Goal: Share content

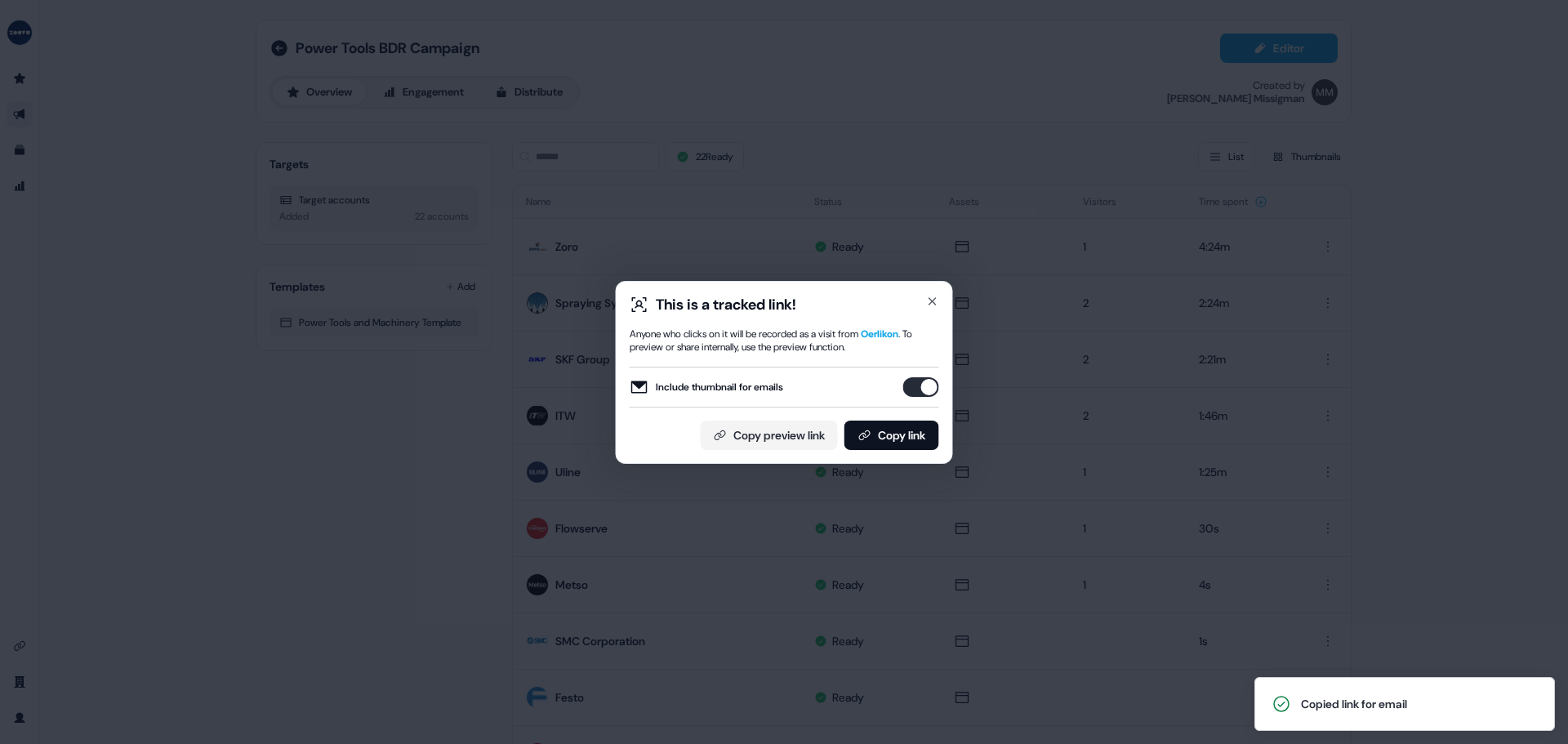
click at [892, 433] on button "Copy link" at bounding box center [892, 435] width 94 height 29
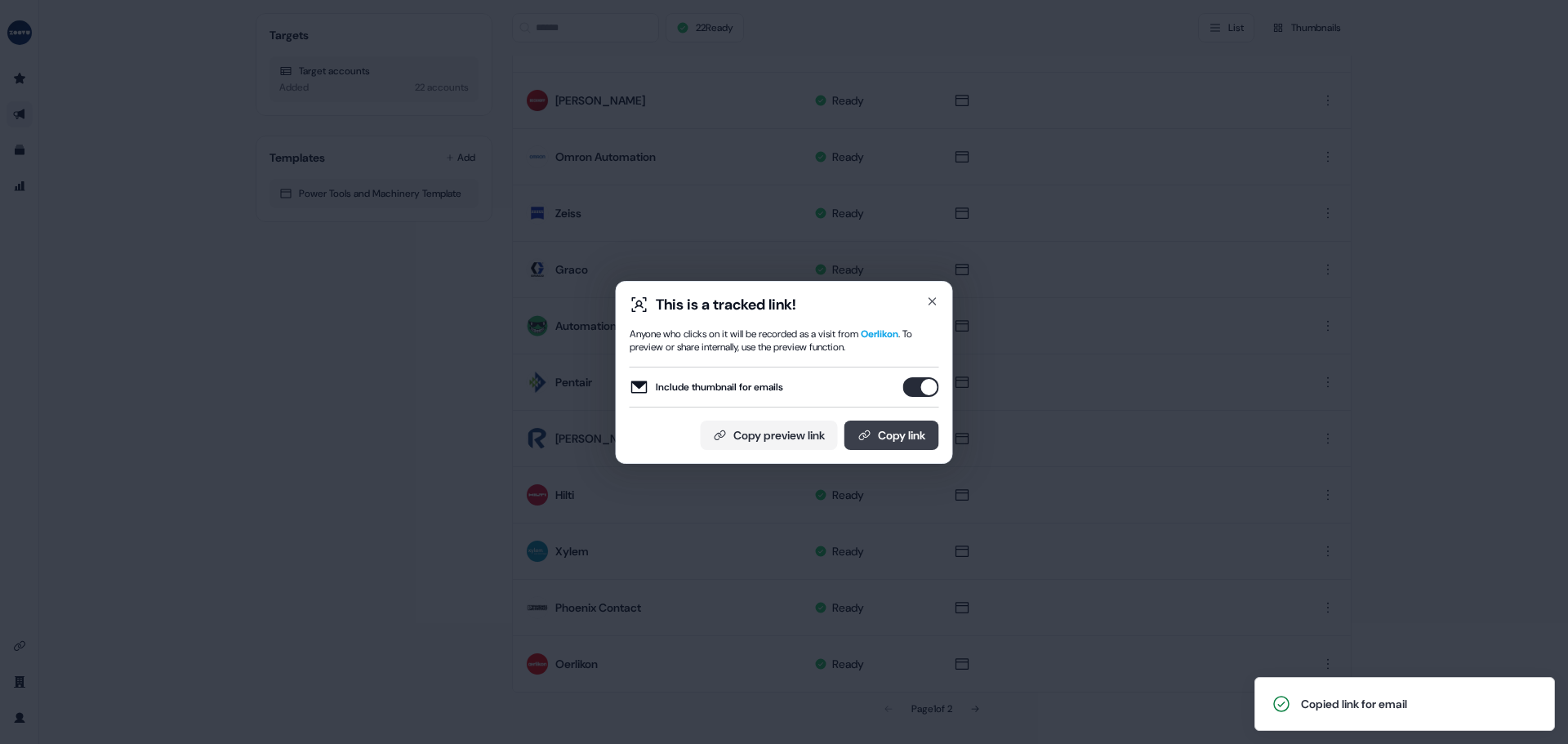
click at [890, 429] on button "Copy link" at bounding box center [892, 435] width 94 height 29
click at [861, 435] on icon at bounding box center [865, 434] width 13 height 13
click at [918, 431] on button "Copy link" at bounding box center [892, 435] width 94 height 29
click at [897, 425] on button "Copy link" at bounding box center [892, 435] width 94 height 29
click at [1064, 364] on div "This is a tracked link! Anyone who clicks on it will be recorded as a visit fro…" at bounding box center [784, 372] width 1568 height 744
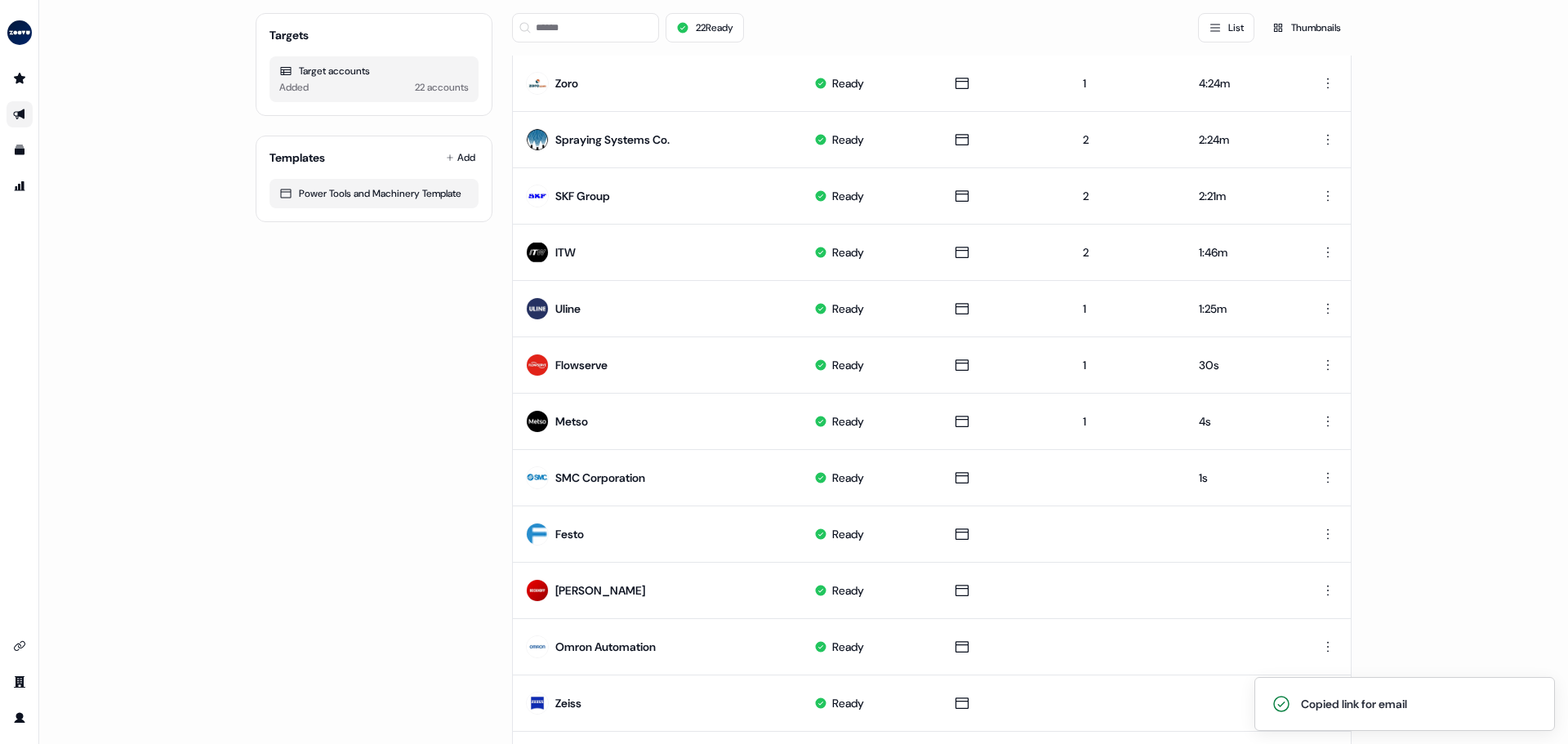
scroll to position [0, 0]
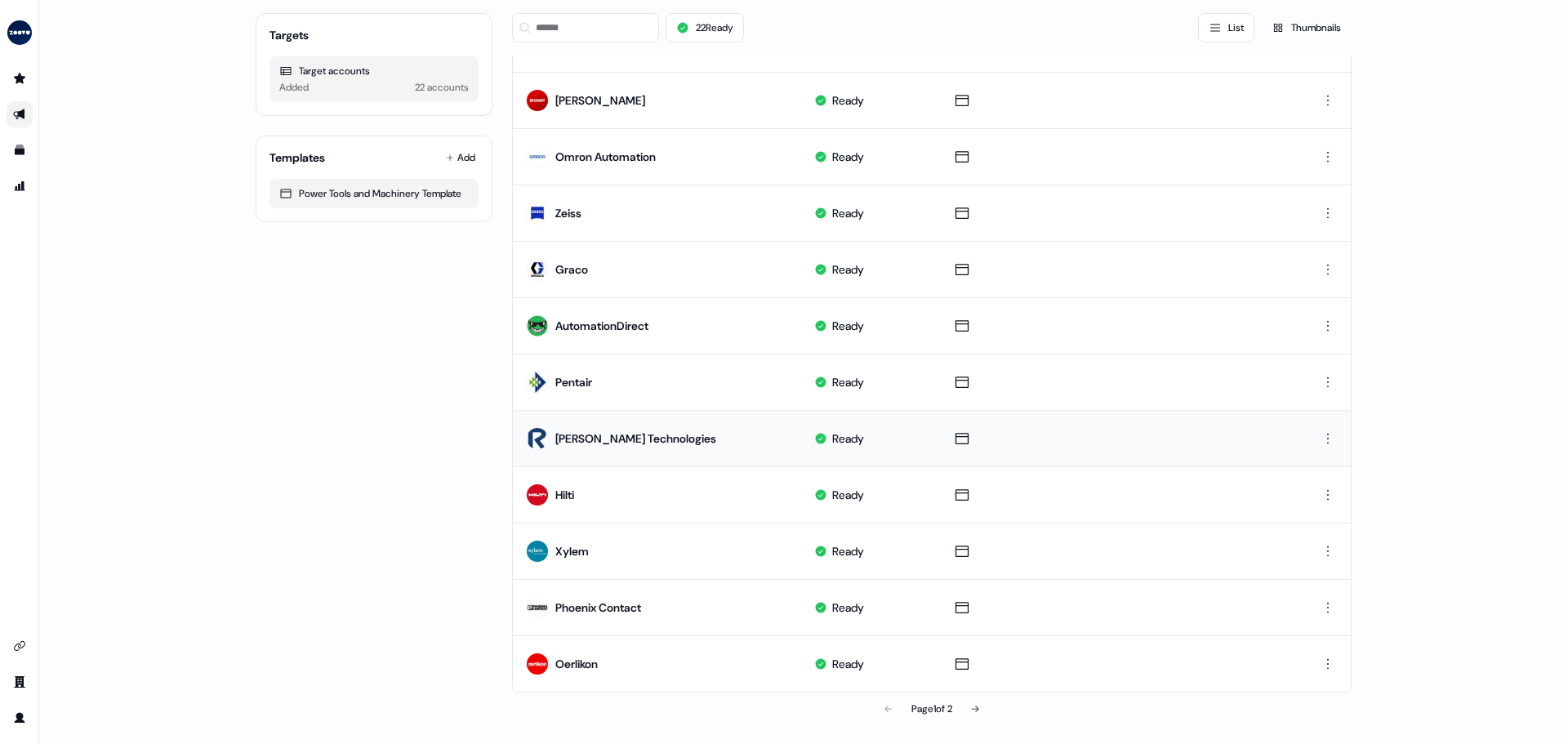
scroll to position [655, 0]
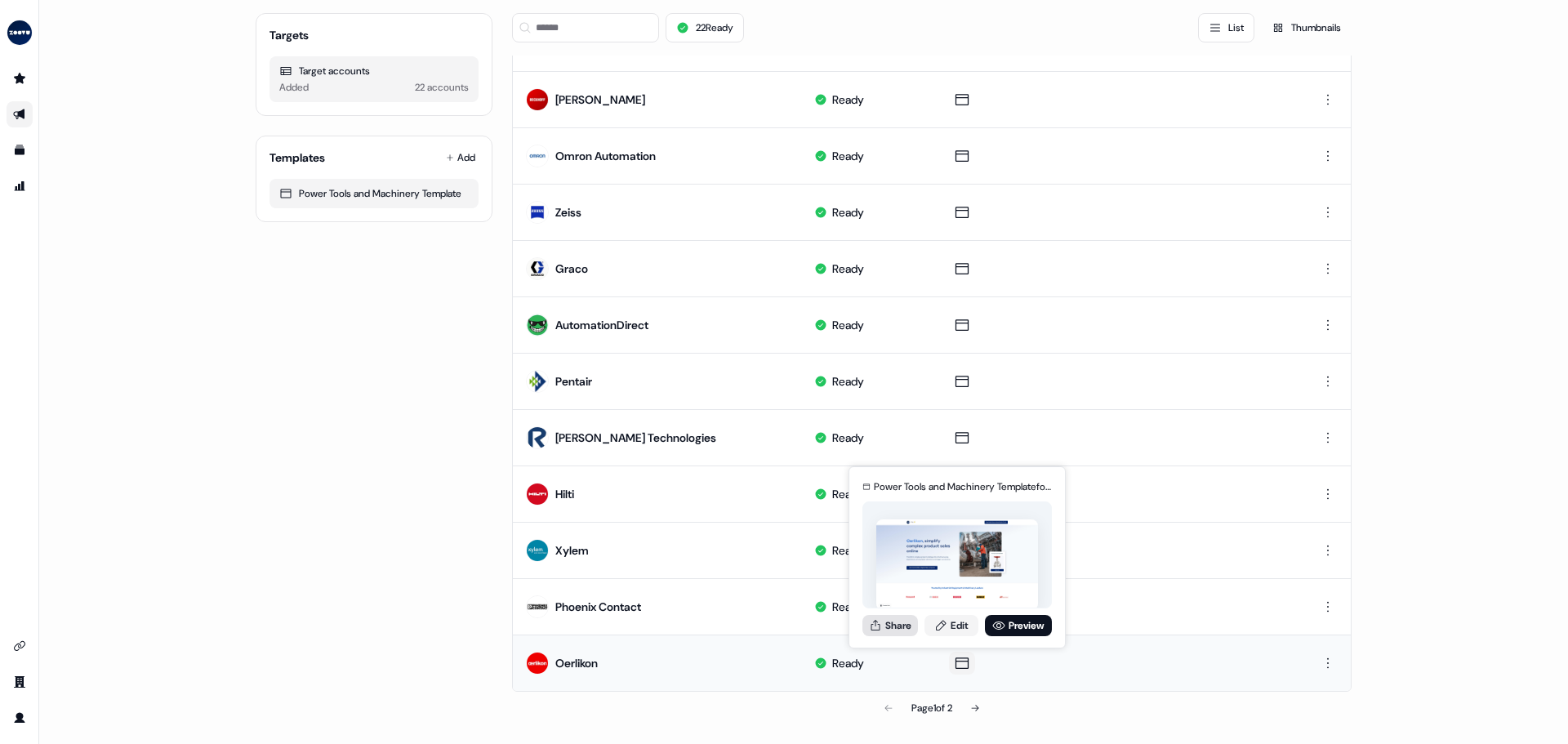
click at [913, 623] on button "Share" at bounding box center [890, 626] width 56 height 22
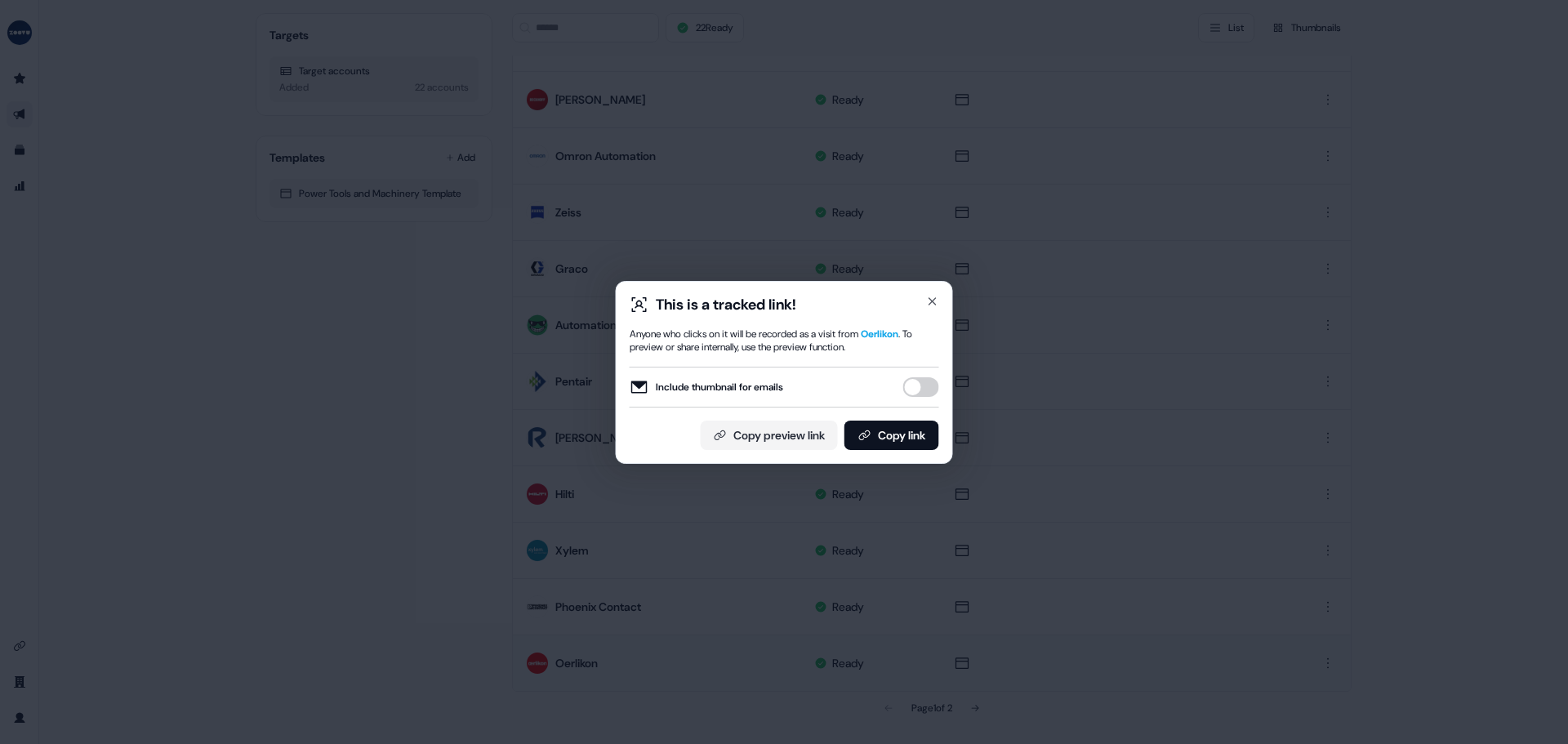
click at [925, 380] on button "Include thumbnail for emails" at bounding box center [921, 387] width 36 height 20
click at [891, 443] on button "Copy link" at bounding box center [892, 435] width 94 height 29
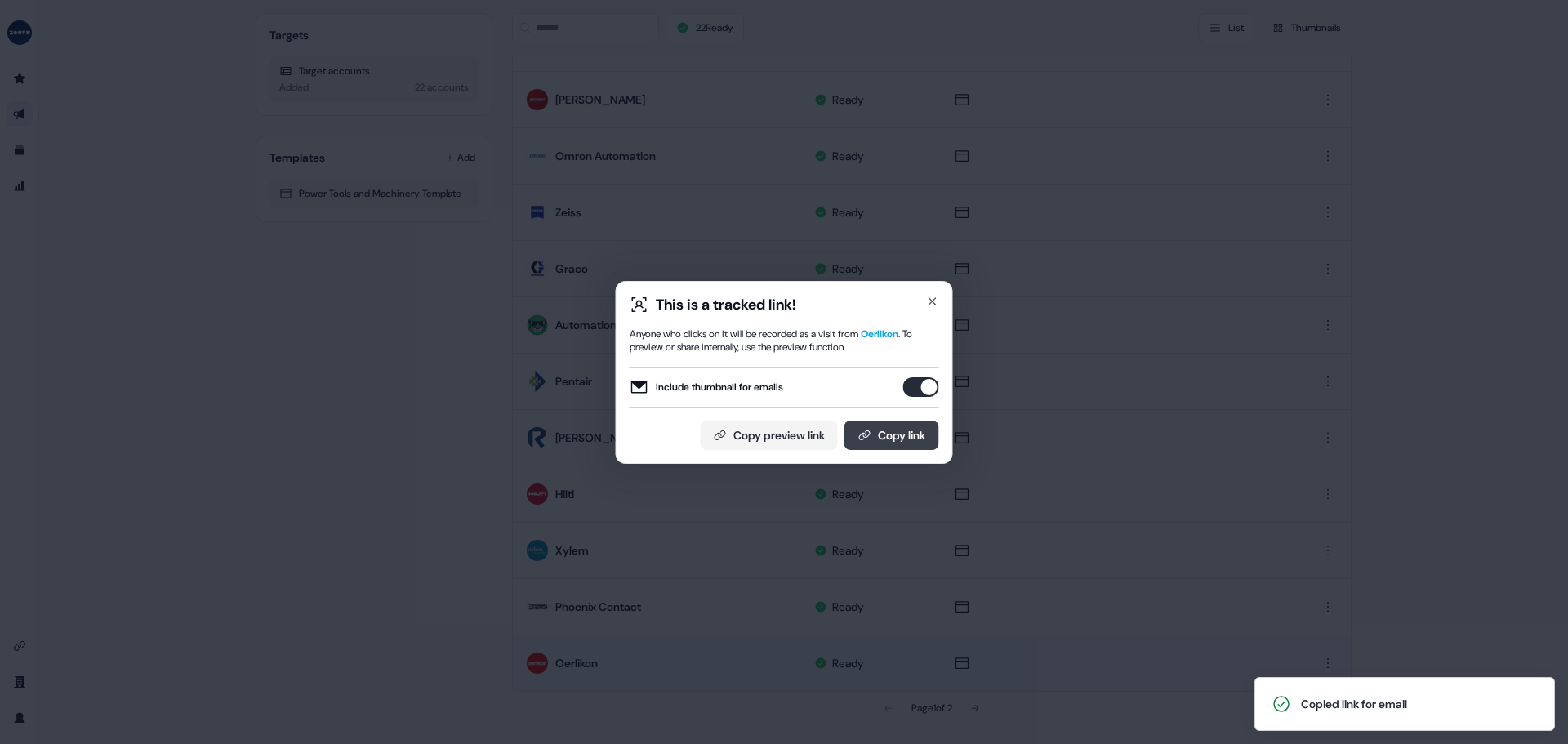
click at [877, 424] on button "Copy link" at bounding box center [892, 435] width 94 height 29
click at [935, 304] on icon "button" at bounding box center [932, 301] width 7 height 7
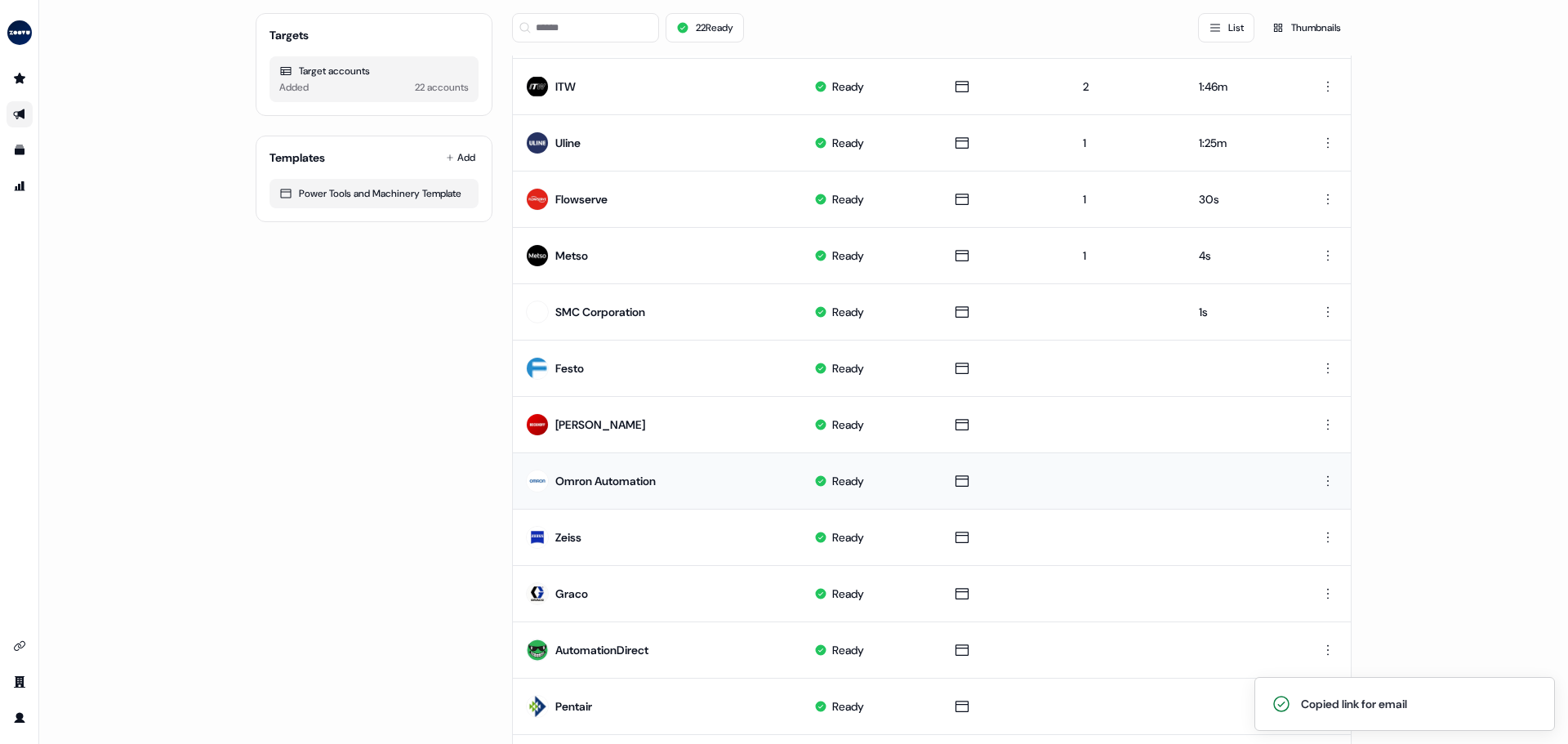
scroll to position [327, 0]
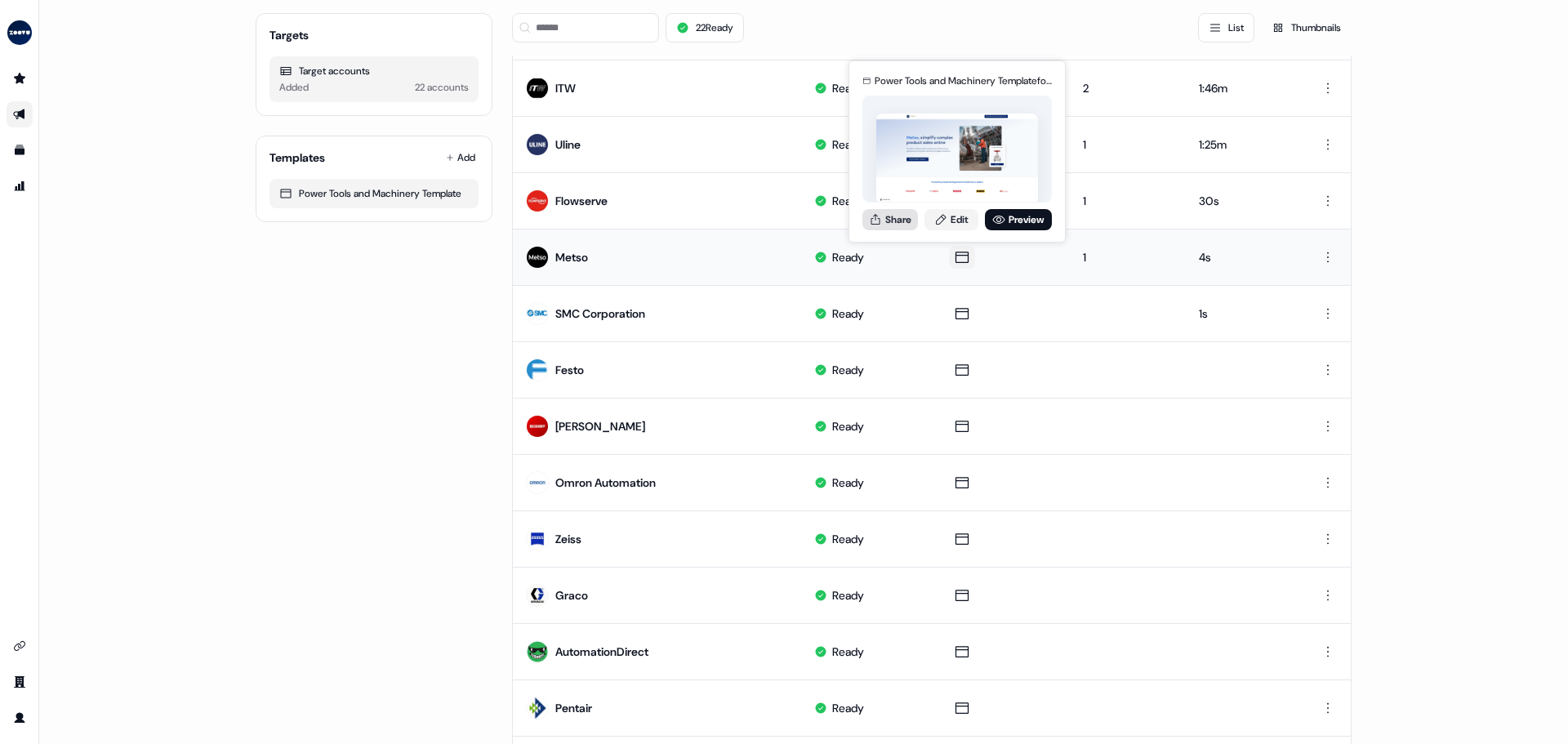
click at [881, 213] on icon at bounding box center [875, 219] width 13 height 13
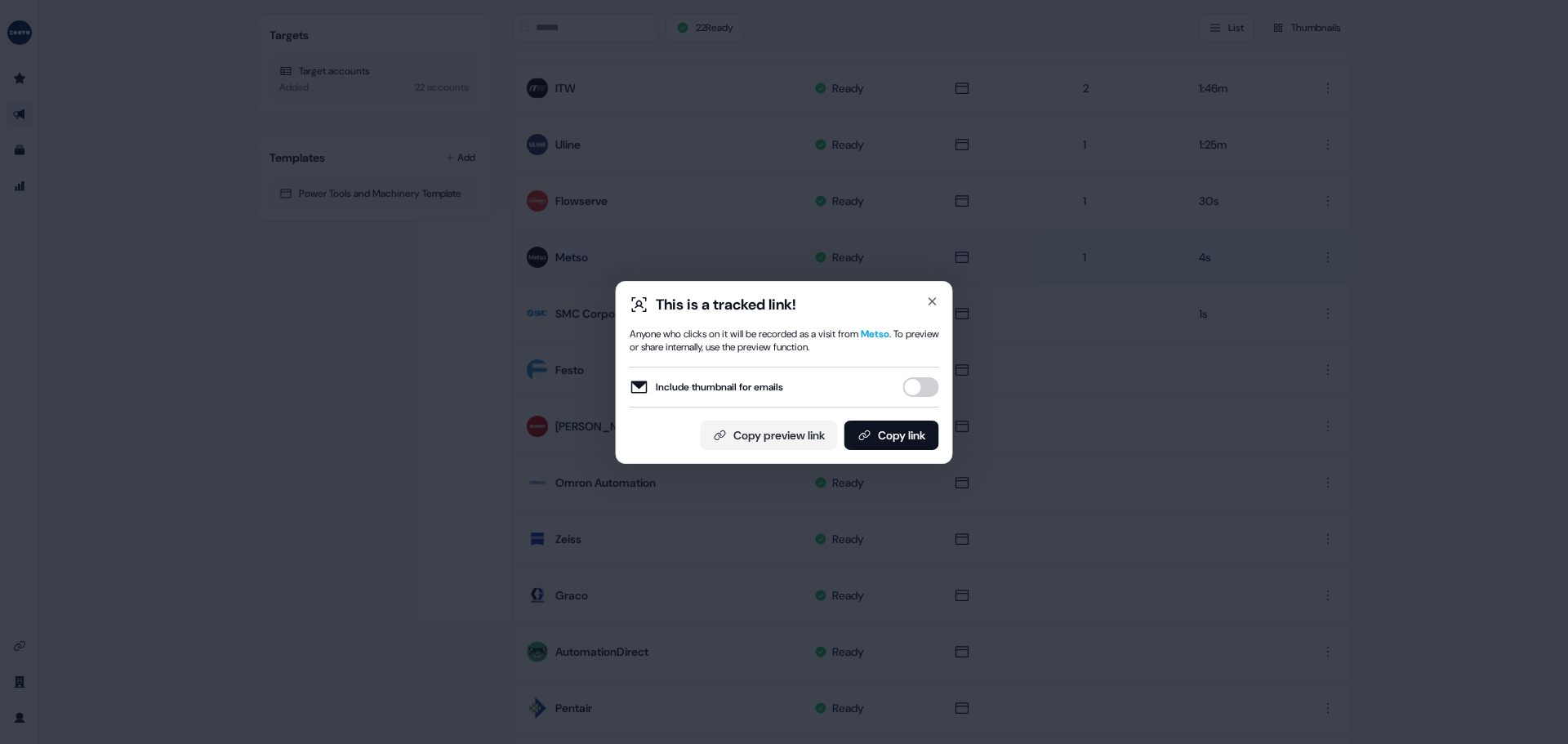
click at [914, 383] on button "Include thumbnail for emails" at bounding box center [921, 387] width 36 height 20
click at [903, 433] on button "Copy link" at bounding box center [892, 435] width 94 height 29
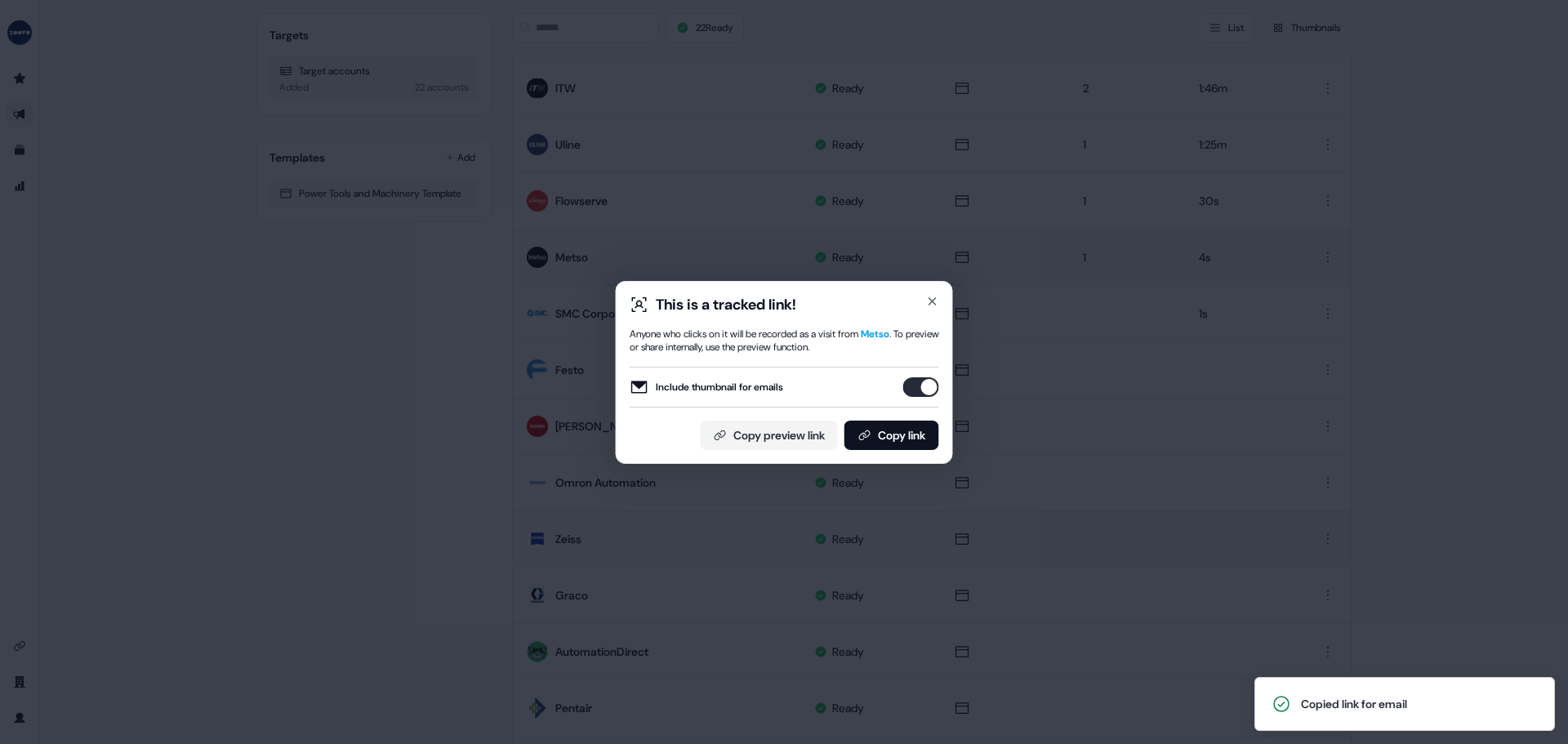
drag, startPoint x: 559, startPoint y: 524, endPoint x: 961, endPoint y: 552, distance: 403.0
click at [588, 521] on div "This is a tracked link! Anyone who clicks on it will be recorded as a visit fro…" at bounding box center [784, 372] width 1568 height 744
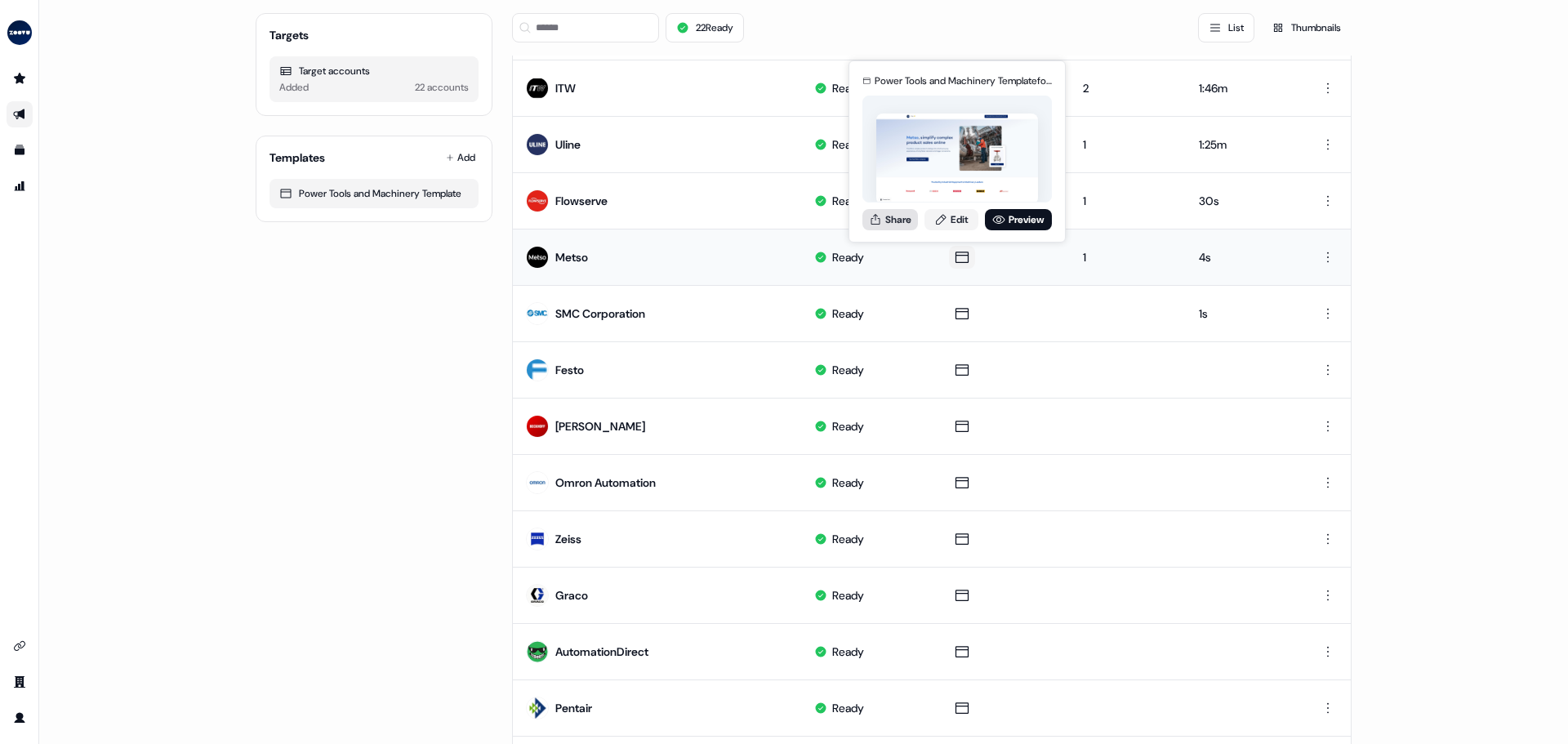
click at [902, 218] on button "Share" at bounding box center [890, 220] width 56 height 22
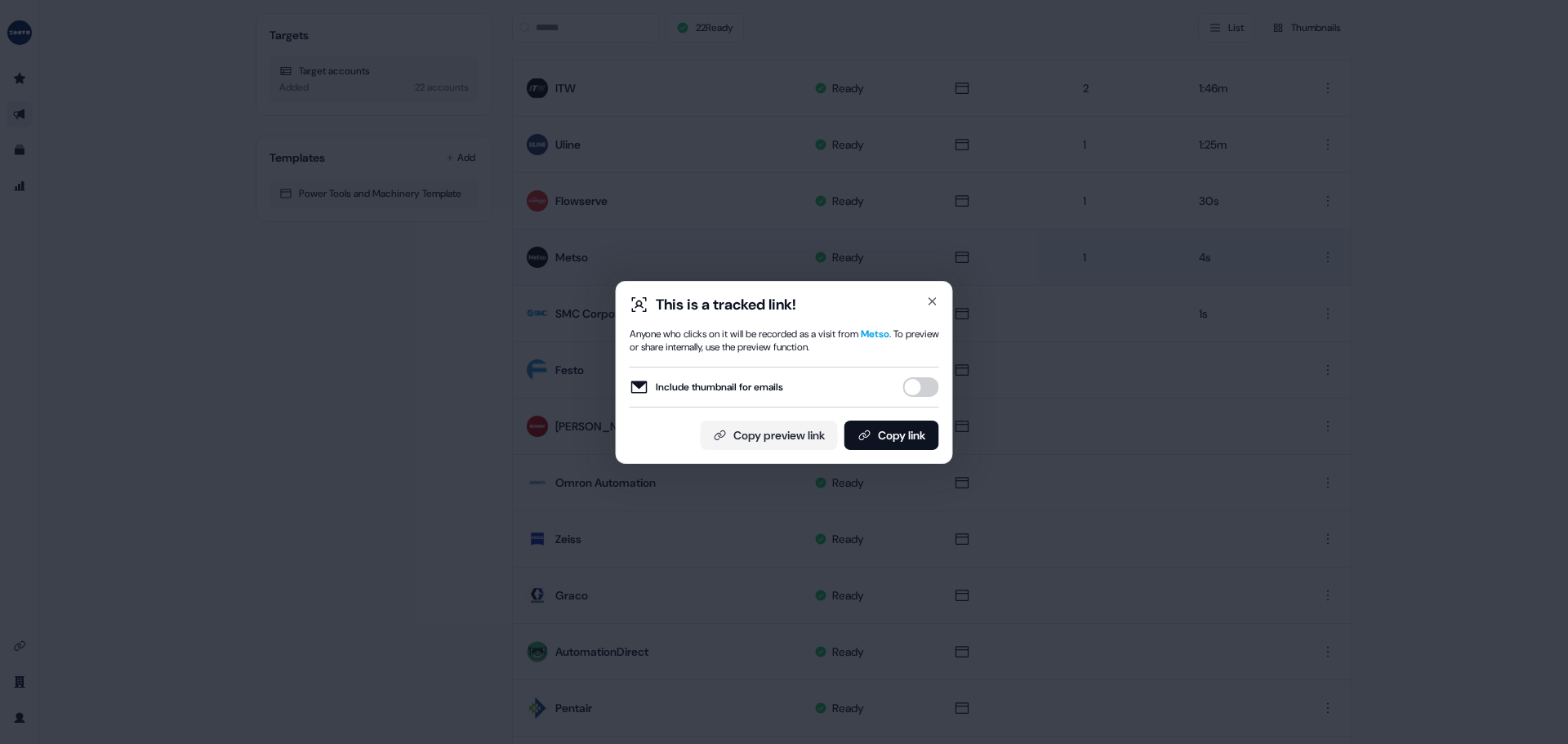
click at [920, 382] on button "Include thumbnail for emails" at bounding box center [921, 387] width 36 height 20
click at [880, 438] on button "Copy link" at bounding box center [892, 435] width 94 height 29
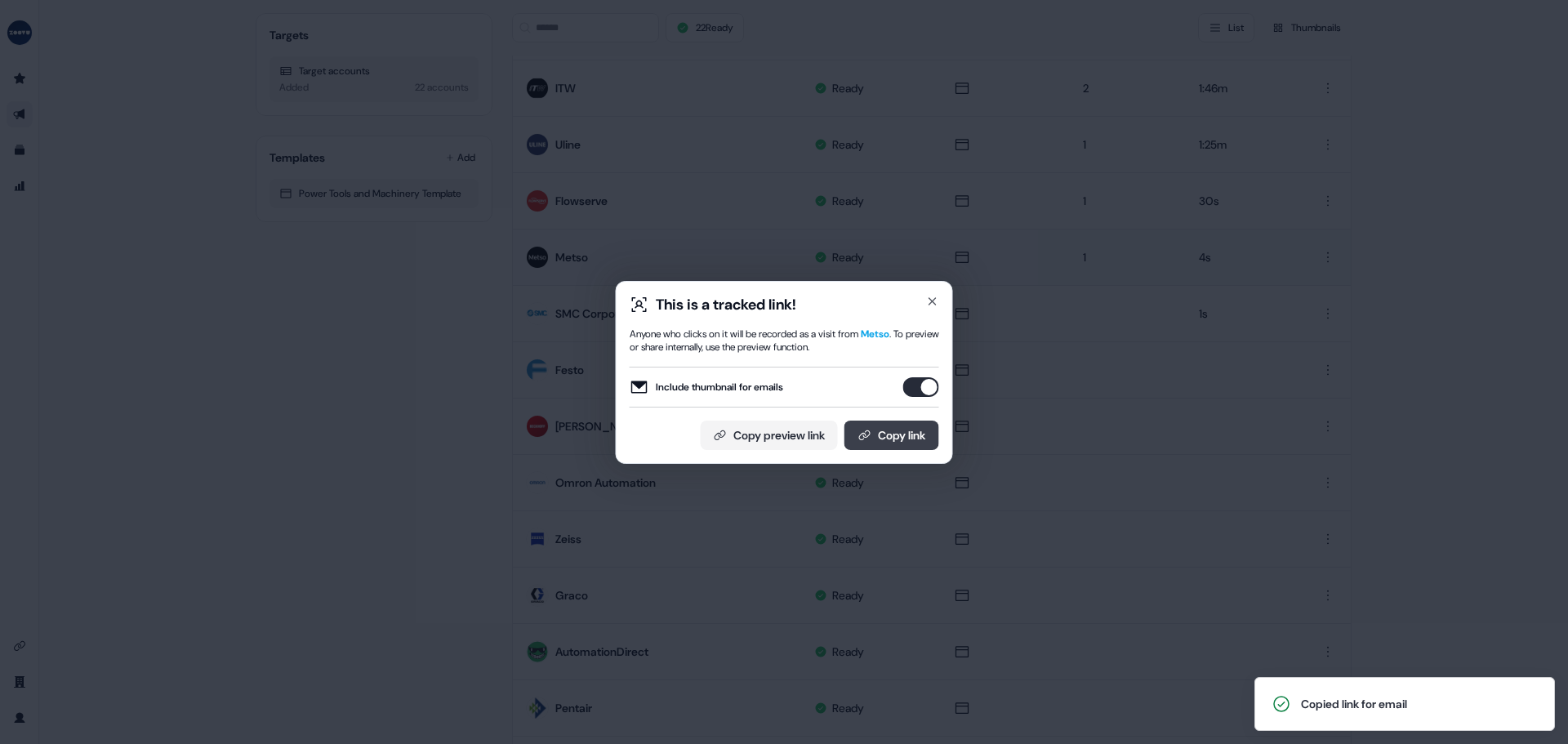
click at [895, 429] on button "Copy link" at bounding box center [892, 435] width 94 height 29
click at [884, 443] on button "Copy link" at bounding box center [892, 435] width 94 height 29
click at [891, 430] on button "Copy link" at bounding box center [892, 435] width 94 height 29
click at [905, 440] on button "Copy link" at bounding box center [892, 435] width 94 height 29
click at [881, 430] on button "Copy link" at bounding box center [892, 435] width 94 height 29
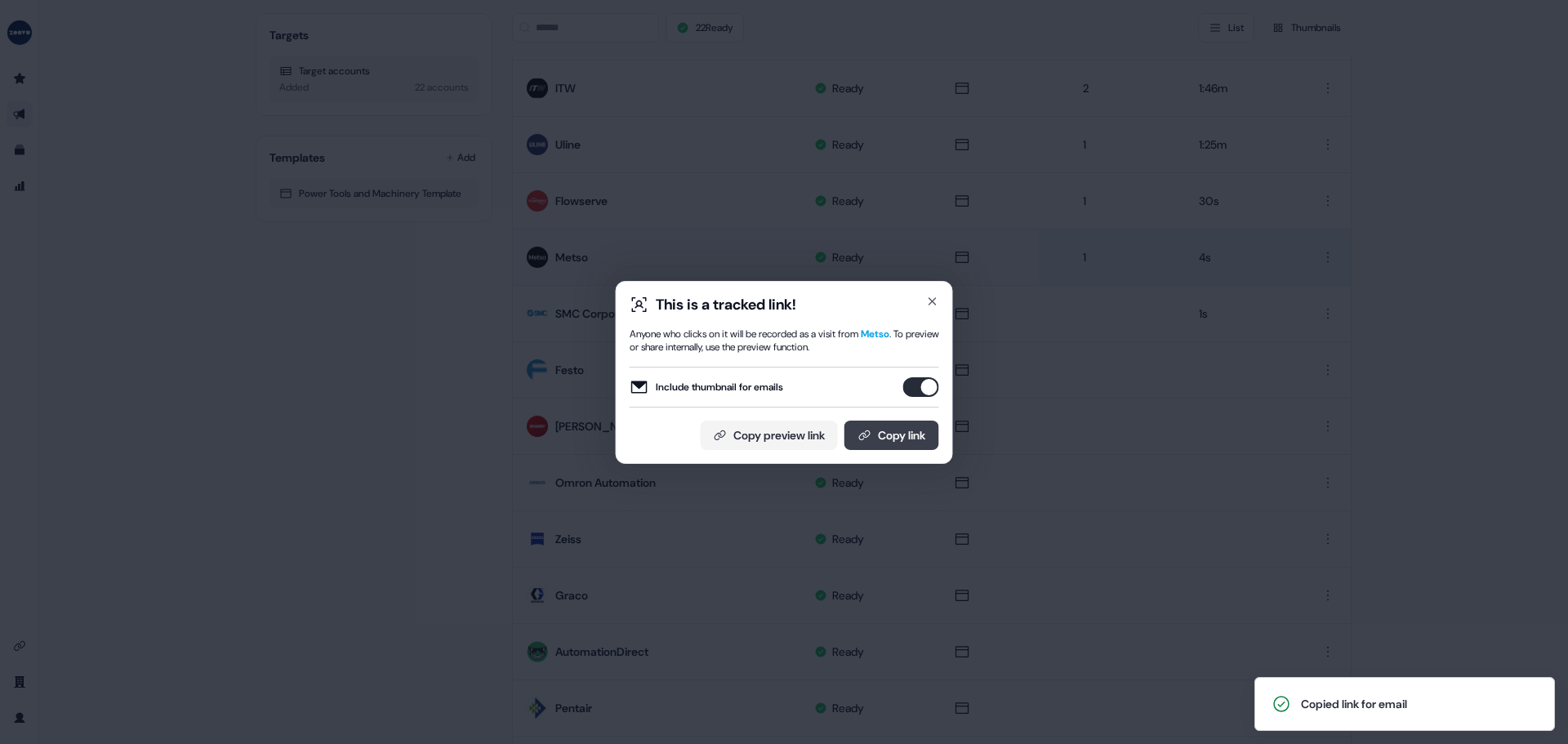
click at [885, 441] on button "Copy link" at bounding box center [892, 435] width 94 height 29
